Goal: Communication & Community: Connect with others

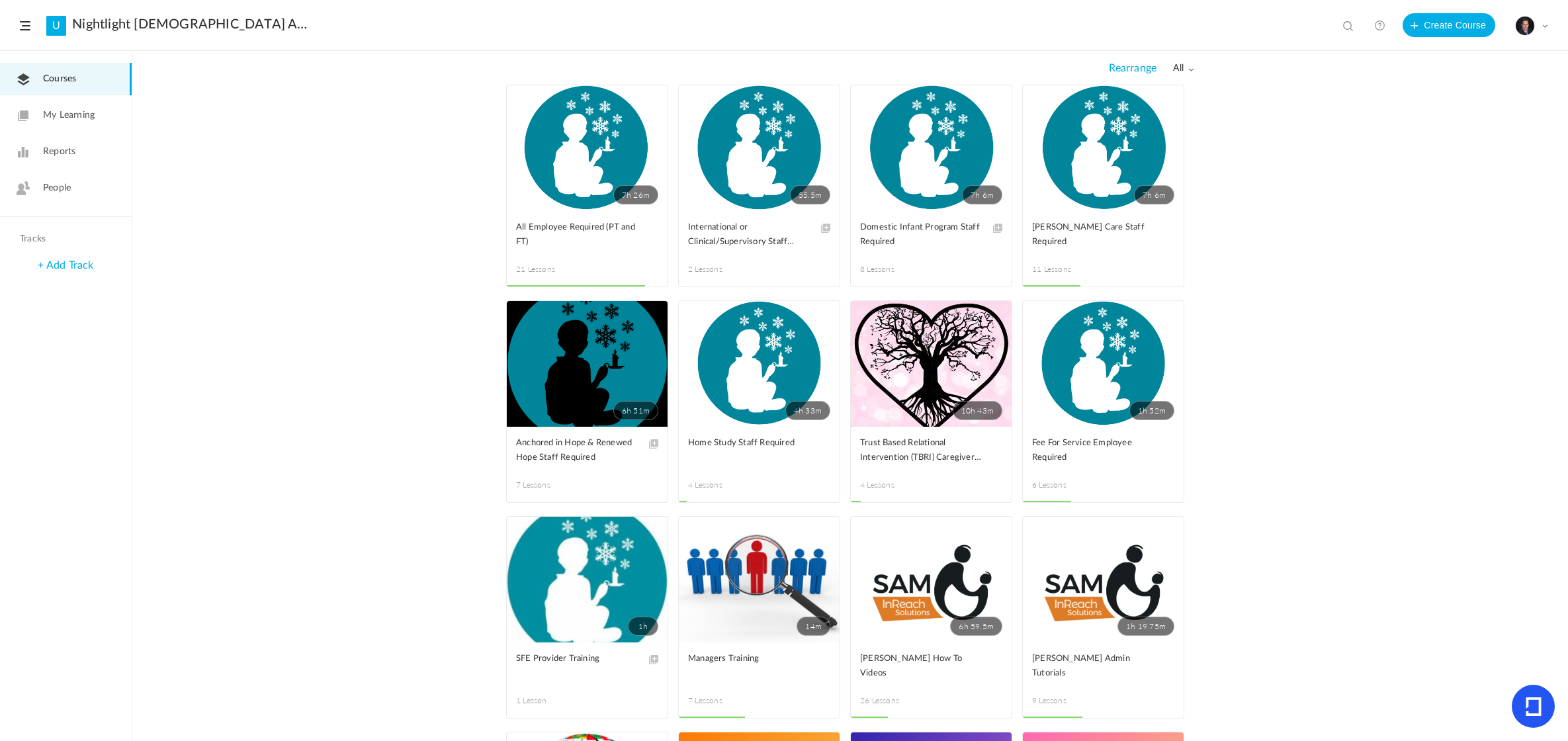
click at [54, 144] on link "Reports" at bounding box center [66, 151] width 131 height 32
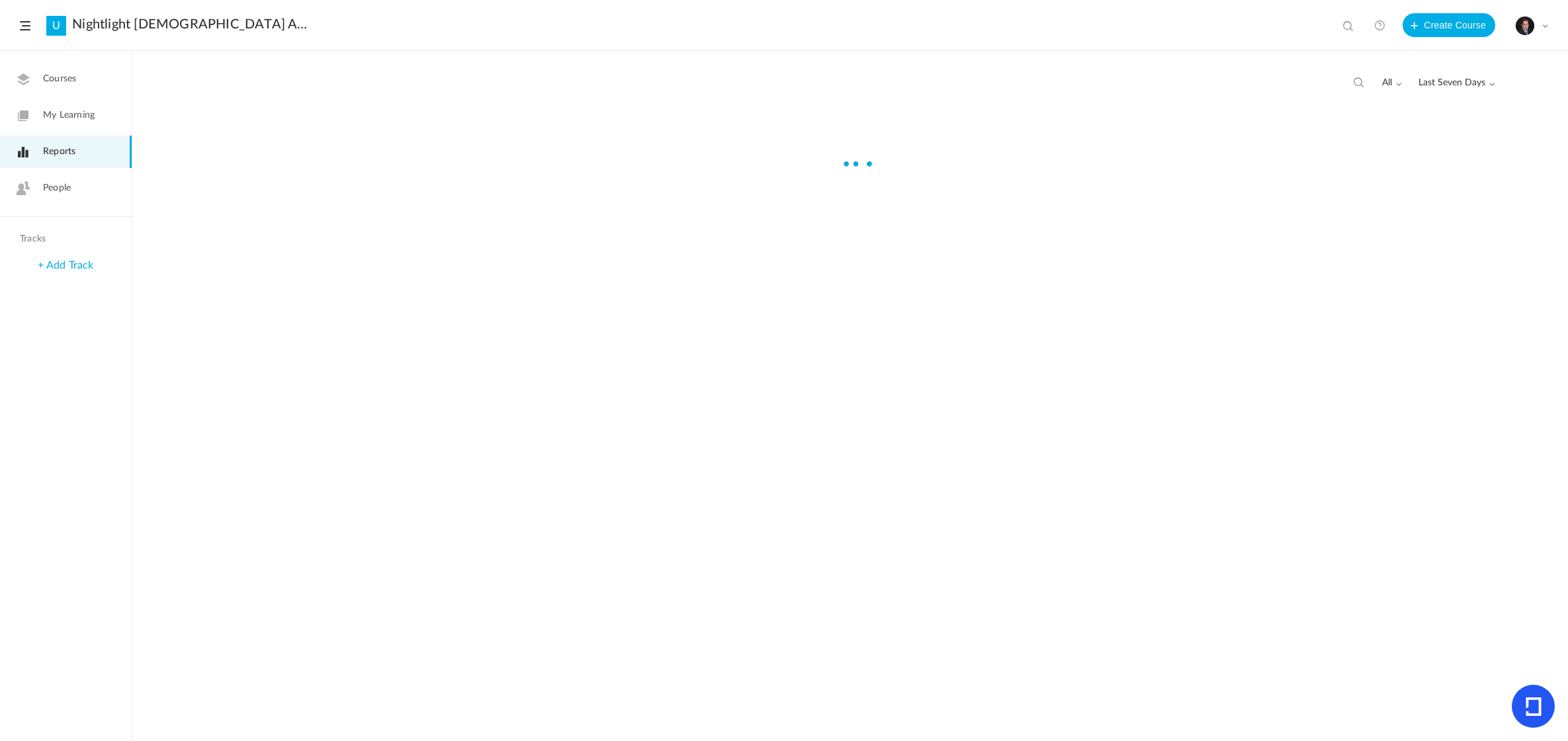
click at [66, 187] on span "People" at bounding box center [57, 188] width 28 height 14
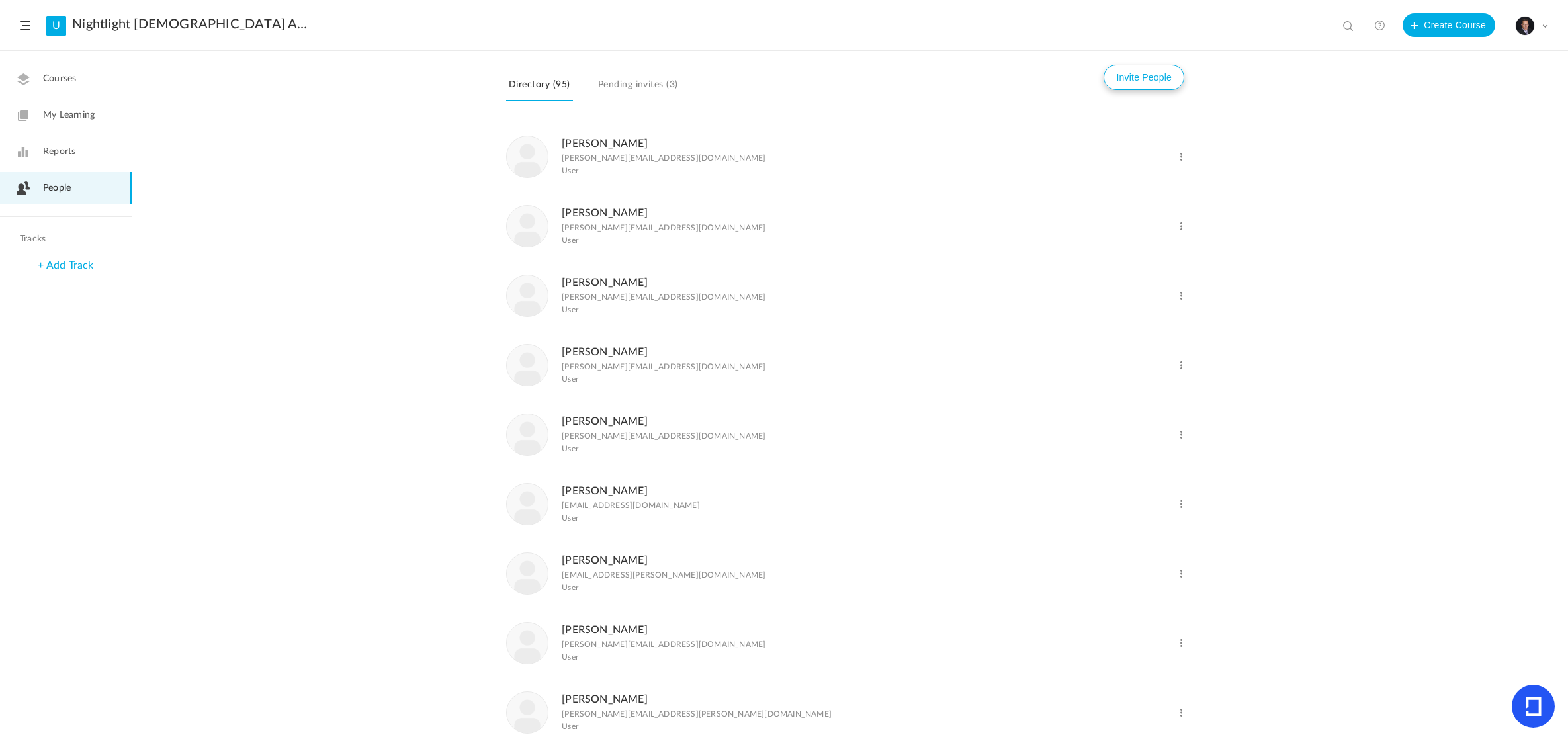
click at [1129, 78] on button "Invite People" at bounding box center [1143, 77] width 81 height 25
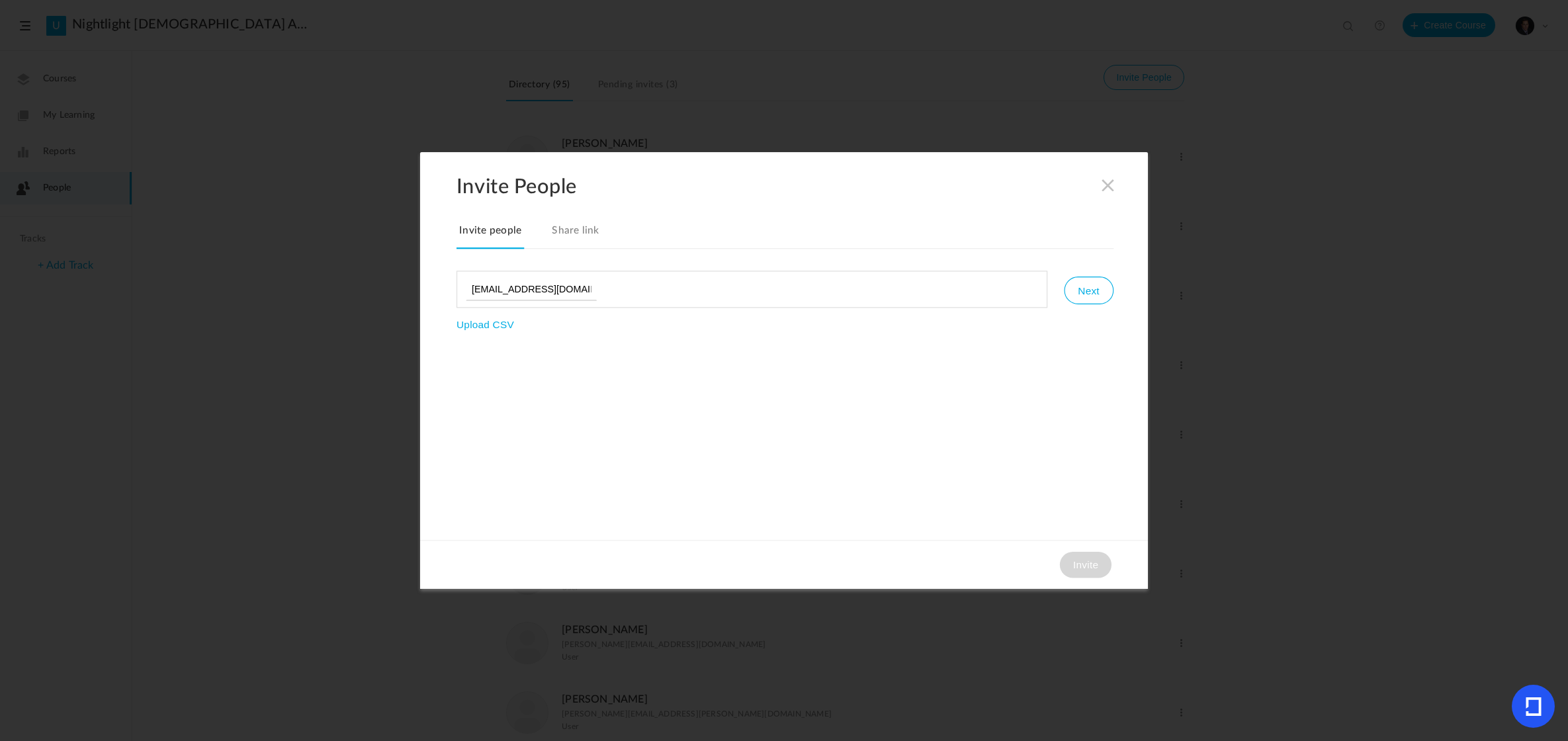
type input "[EMAIL_ADDRESS][DOMAIN_NAME]"
click at [1103, 285] on button "Next" at bounding box center [1088, 291] width 49 height 28
click at [1079, 571] on button "Invite" at bounding box center [1085, 565] width 52 height 27
click at [1106, 186] on span at bounding box center [1108, 185] width 15 height 15
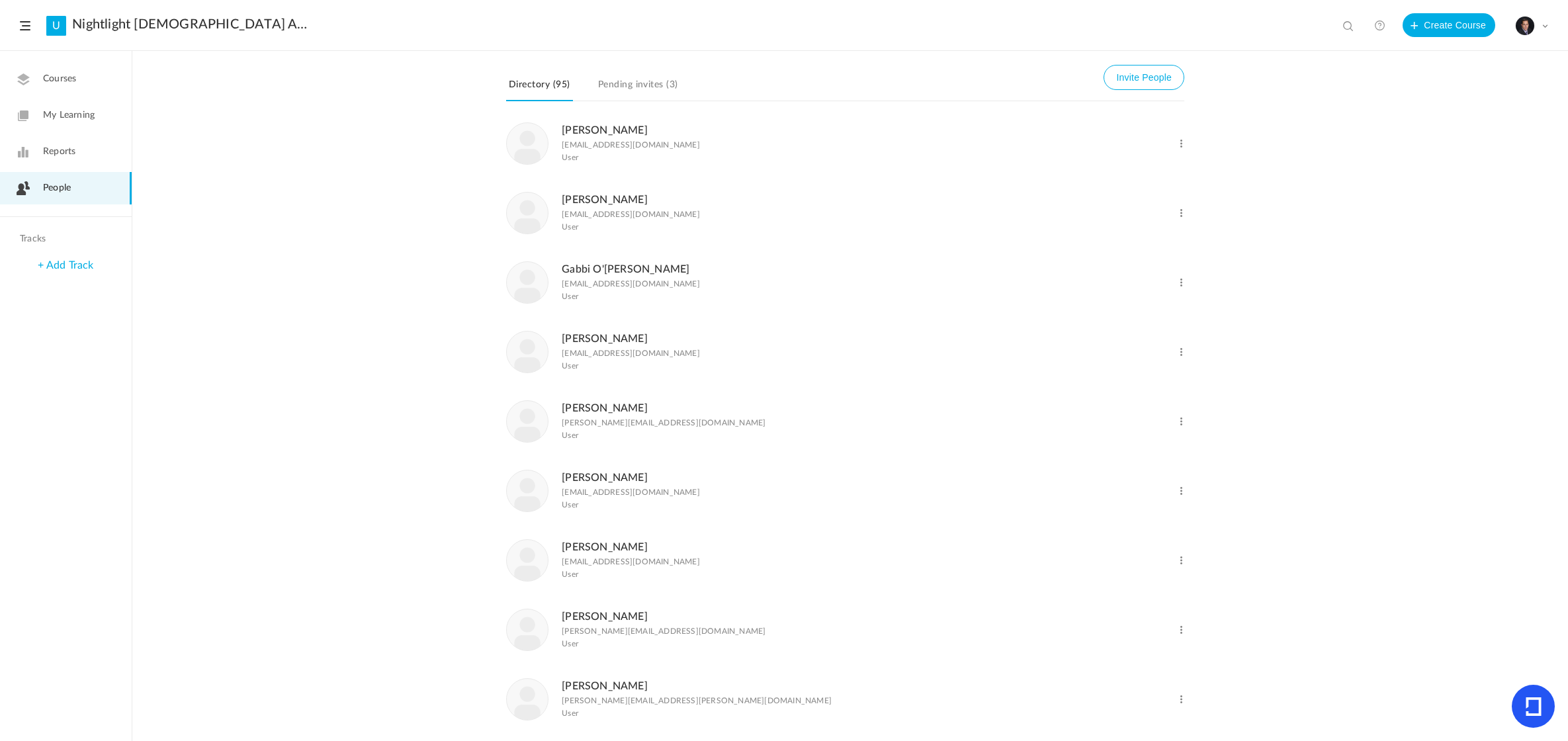
scroll to position [1901, 0]
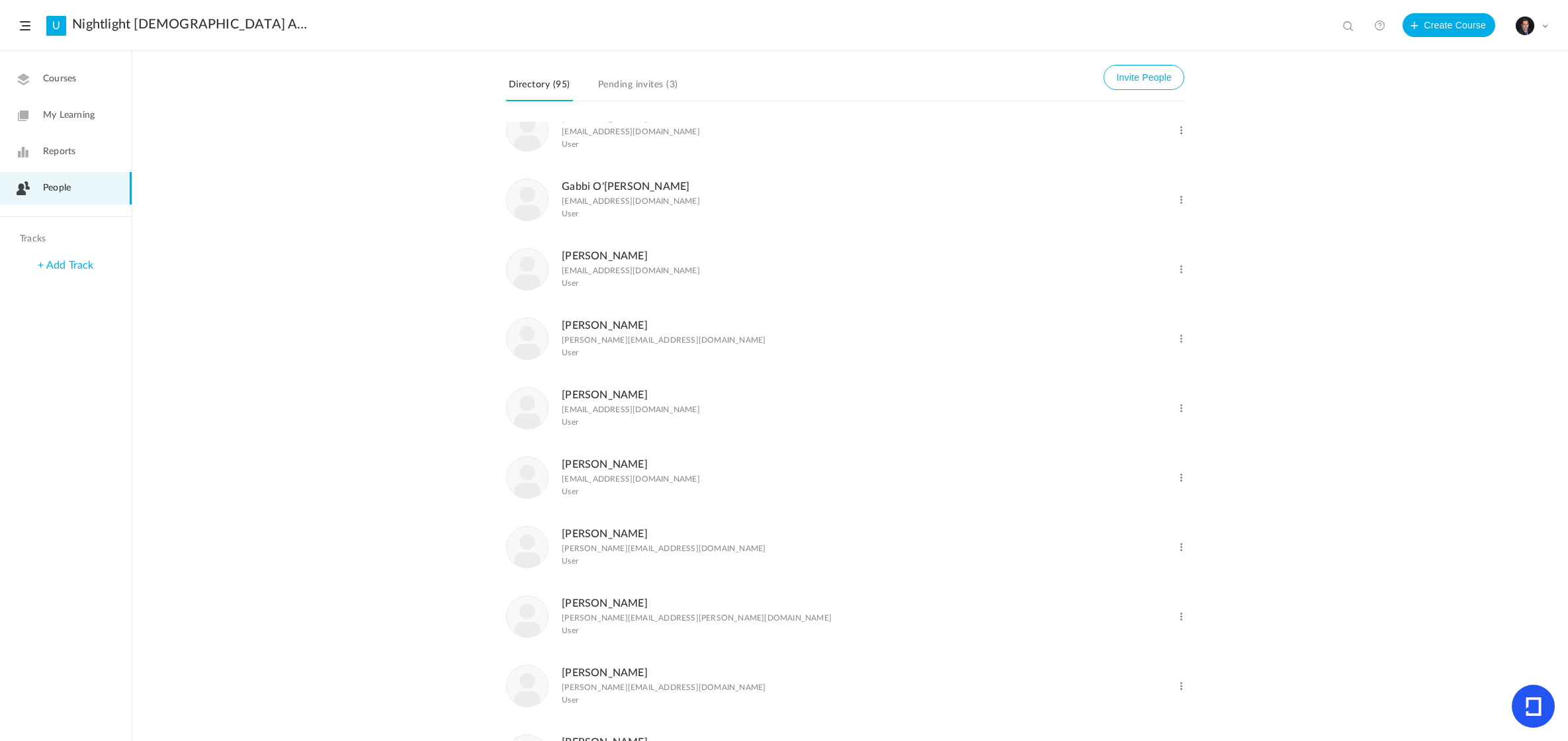
click at [1179, 276] on span at bounding box center [1181, 270] width 13 height 13
click at [594, 261] on link "[PERSON_NAME]" at bounding box center [605, 256] width 86 height 11
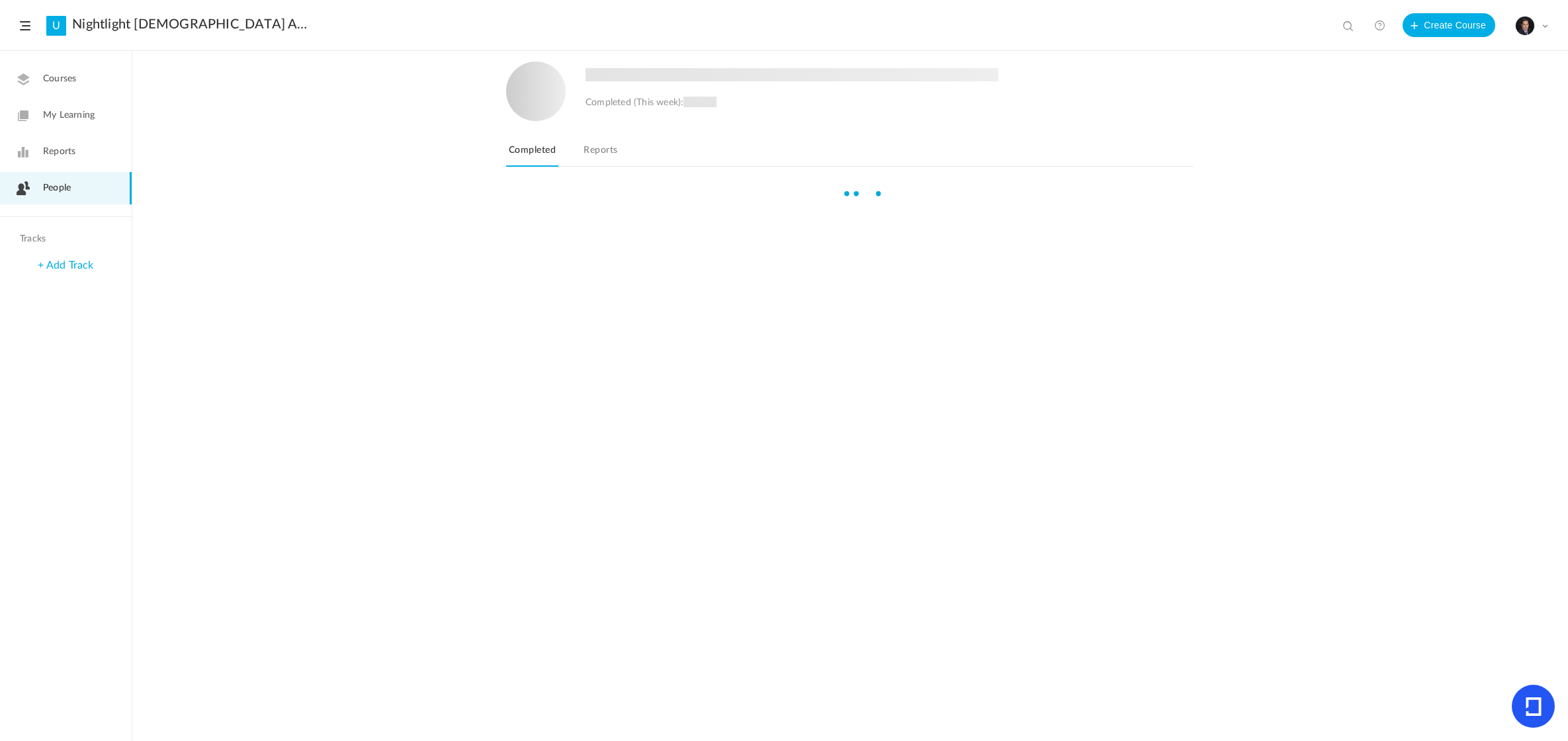
click at [594, 286] on div at bounding box center [850, 464] width 1436 height 553
